Goal: Check status: Check status

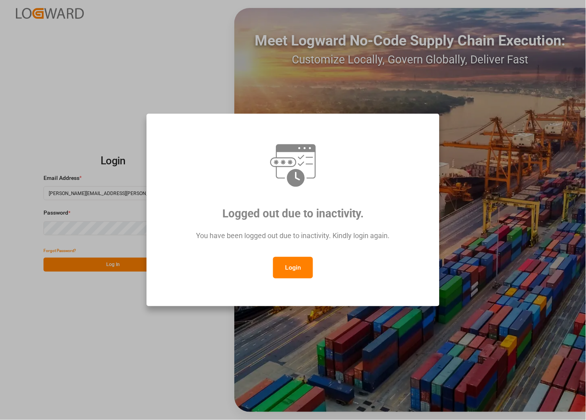
click at [290, 269] on button "Login" at bounding box center [293, 268] width 40 height 22
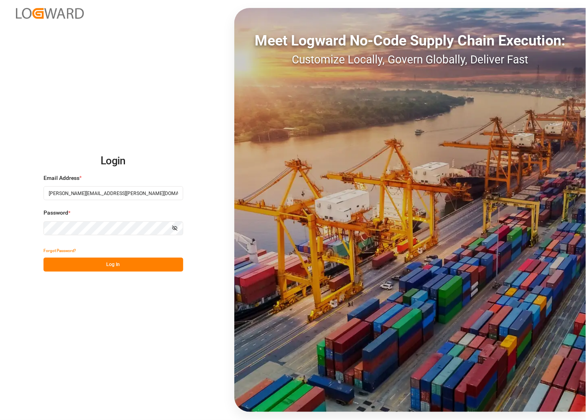
click at [86, 263] on button "Log In" at bounding box center [113, 265] width 140 height 14
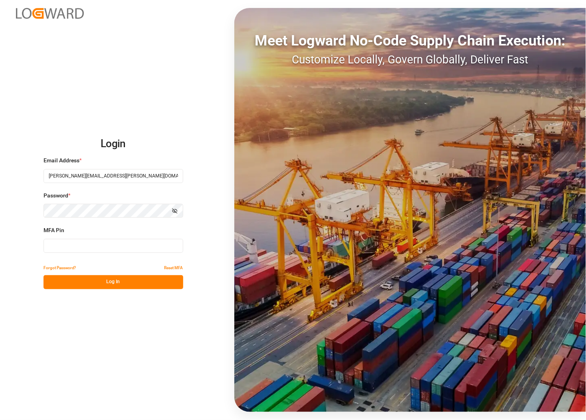
click at [84, 245] on input at bounding box center [113, 246] width 140 height 14
type input "201888"
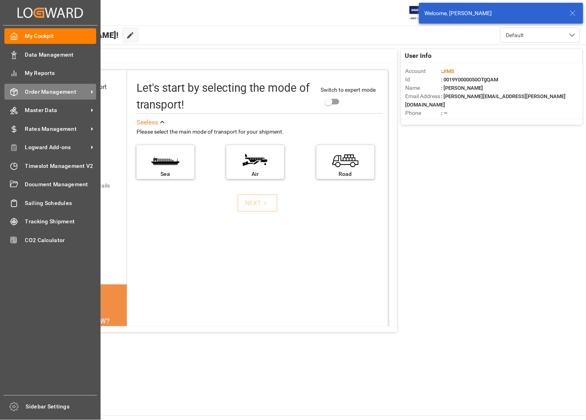
click at [57, 88] on span "Order Management" at bounding box center [56, 92] width 63 height 8
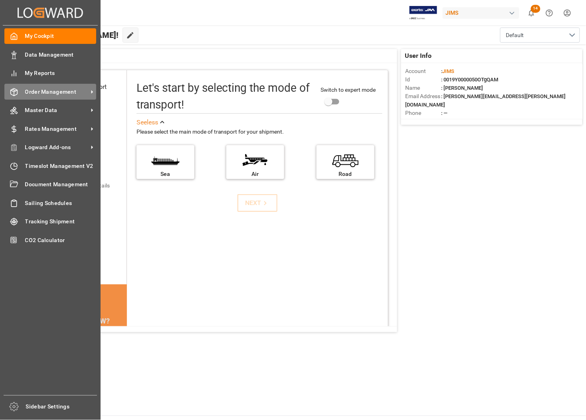
click at [53, 92] on span "Order Management" at bounding box center [56, 92] width 63 height 8
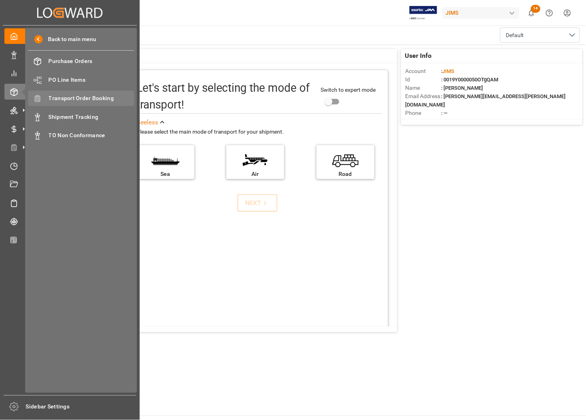
click at [70, 94] on span "Transport Order Booking" at bounding box center [92, 98] width 86 height 8
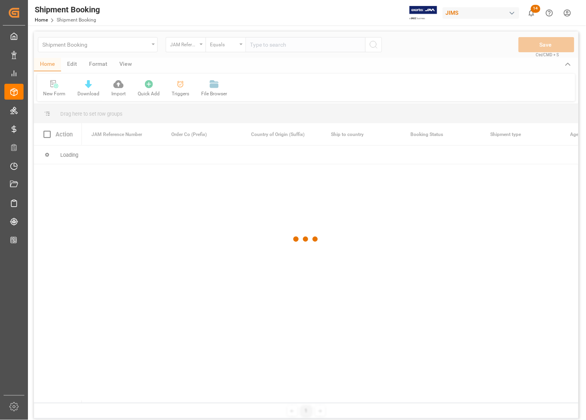
click at [268, 46] on div at bounding box center [306, 239] width 544 height 415
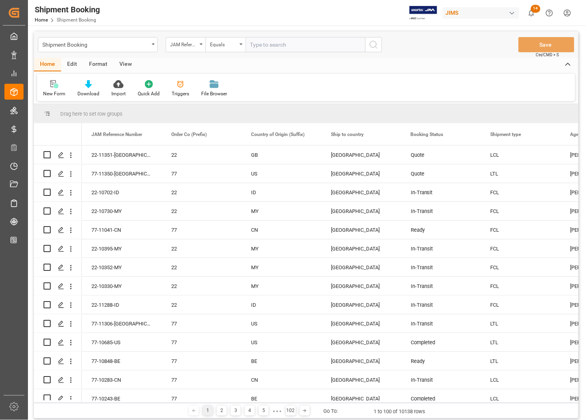
click at [266, 46] on input "text" at bounding box center [305, 44] width 120 height 15
type input "77-11008-[GEOGRAPHIC_DATA]"
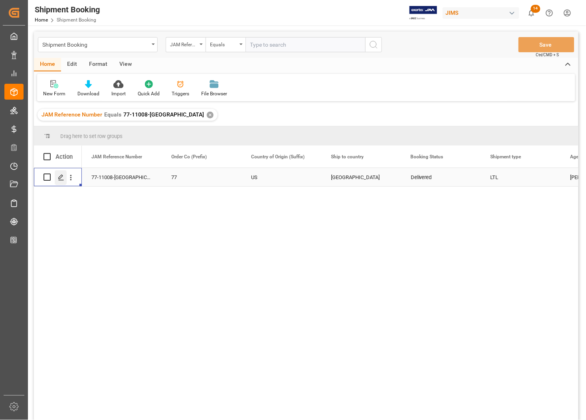
click at [63, 178] on icon "Press SPACE to select this row." at bounding box center [61, 177] width 6 height 6
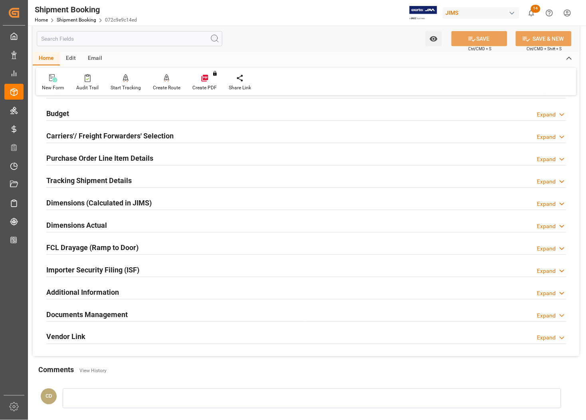
scroll to position [180, 0]
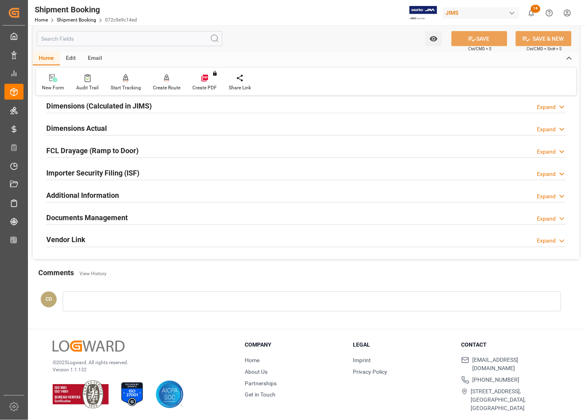
click at [85, 215] on h2 "Documents Management" at bounding box center [86, 217] width 81 height 11
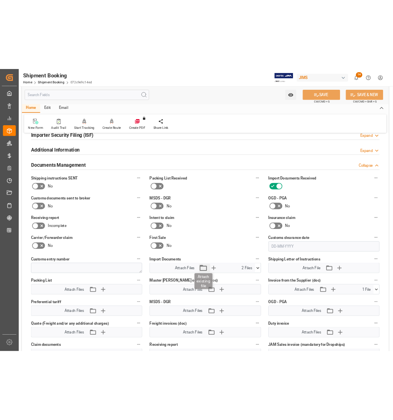
scroll to position [279, 0]
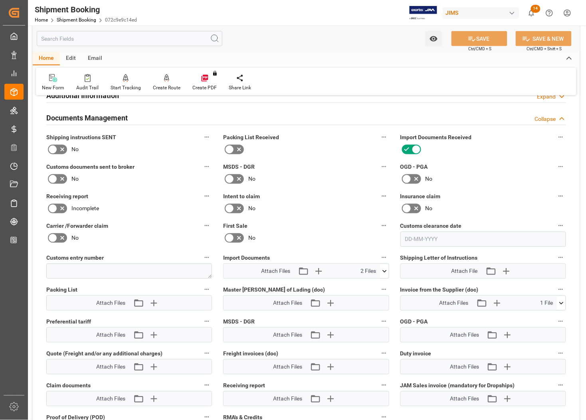
click at [383, 268] on icon at bounding box center [384, 271] width 8 height 8
click at [365, 293] on icon at bounding box center [363, 295] width 8 height 8
click at [364, 293] on div "Quote Ready In-Transit Delivered Completed Cancelled References Expand JAM Refe…" at bounding box center [306, 147] width 547 height 649
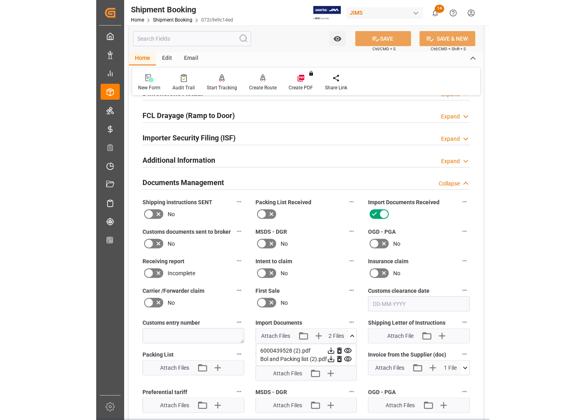
scroll to position [132, 0]
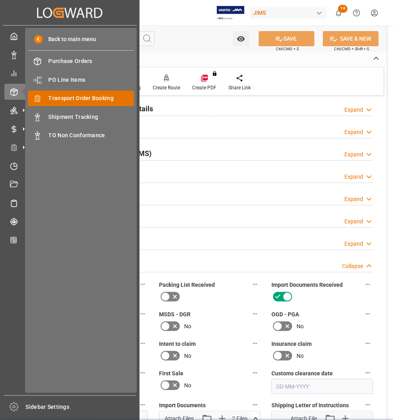
click at [75, 97] on span "Transport Order Booking" at bounding box center [92, 98] width 86 height 8
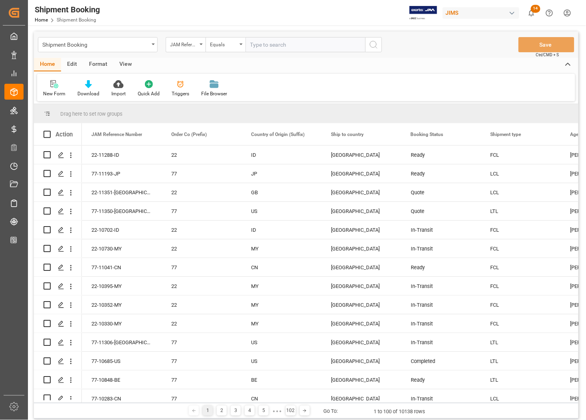
click at [308, 43] on input "text" at bounding box center [305, 44] width 120 height 15
type input "77-11008-[GEOGRAPHIC_DATA]"
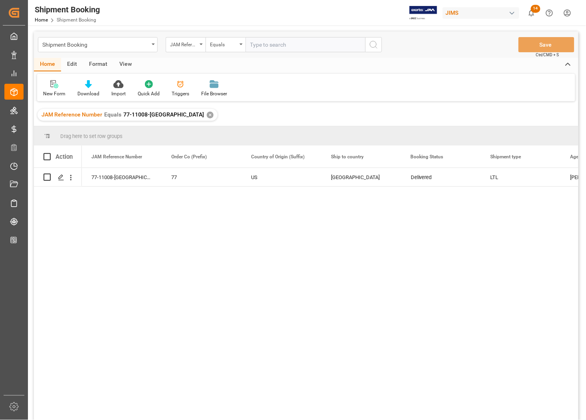
click at [264, 45] on input "text" at bounding box center [305, 44] width 120 height 15
type input "77-108343-CN"
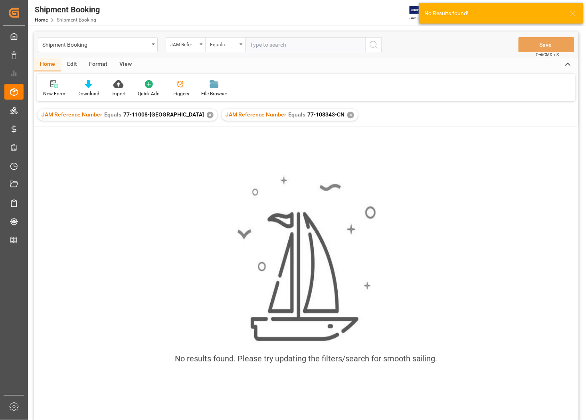
click at [207, 112] on div "✕" at bounding box center [210, 115] width 7 height 7
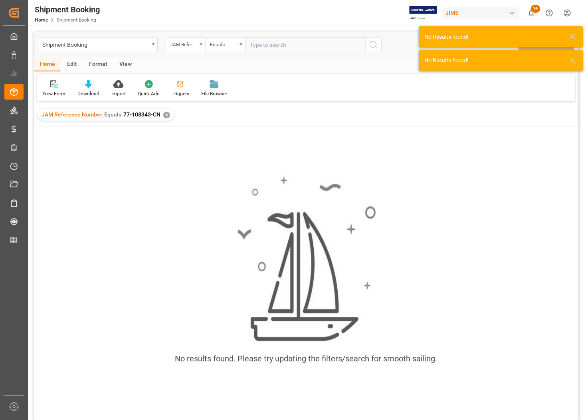
click at [143, 114] on span "77-108343-CN" at bounding box center [141, 114] width 37 height 6
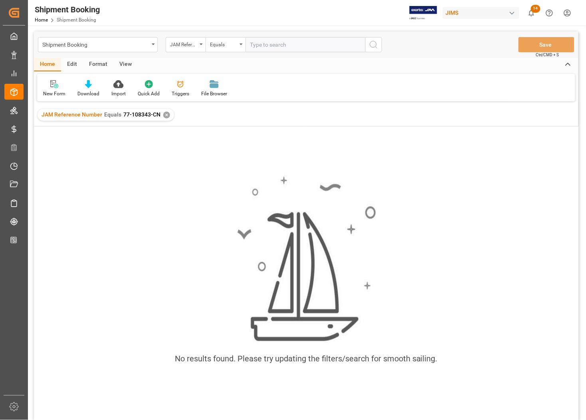
click at [164, 111] on div "JAM Reference Number Equals 77-108343-CN ✕" at bounding box center [106, 115] width 136 height 12
click at [163, 116] on div "✕" at bounding box center [166, 115] width 7 height 7
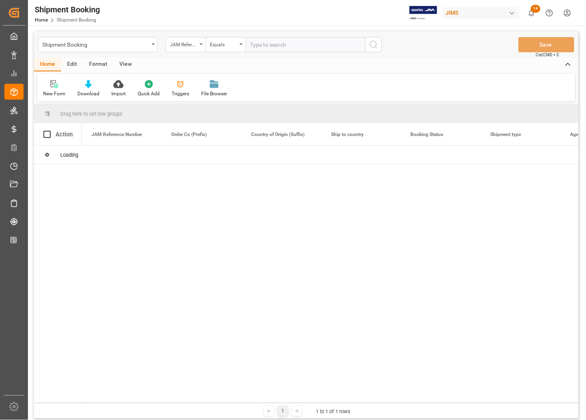
click at [266, 41] on input "text" at bounding box center [305, 44] width 120 height 15
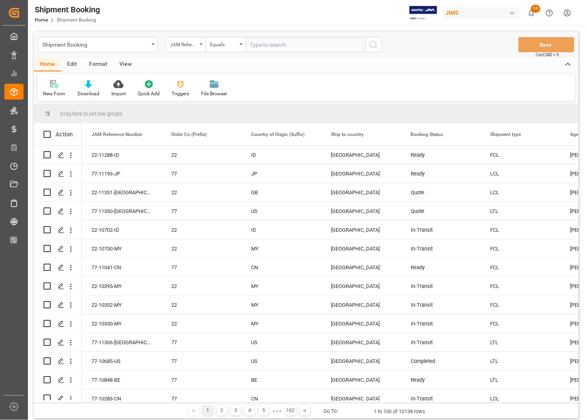
type input "4"
type input "77-10843-CN"
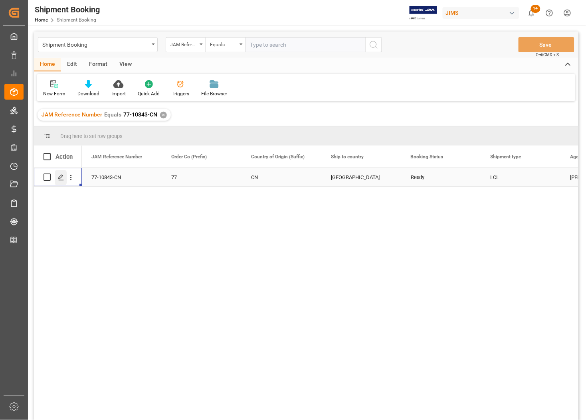
click at [61, 178] on icon "Press SPACE to select this row." at bounding box center [61, 177] width 6 height 6
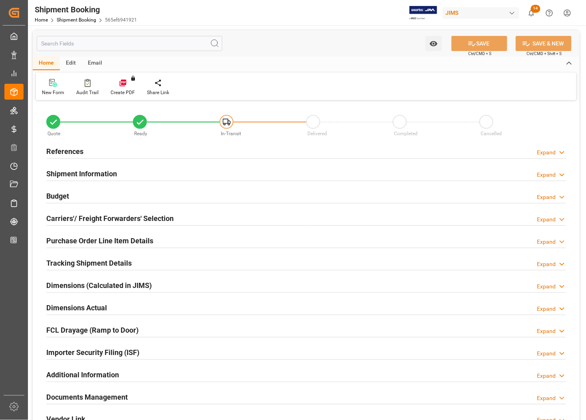
type input "0"
type input "[DATE] 00:00"
type input "[DATE]"
click at [56, 150] on h2 "References" at bounding box center [64, 151] width 37 height 11
